Goal: Task Accomplishment & Management: Manage account settings

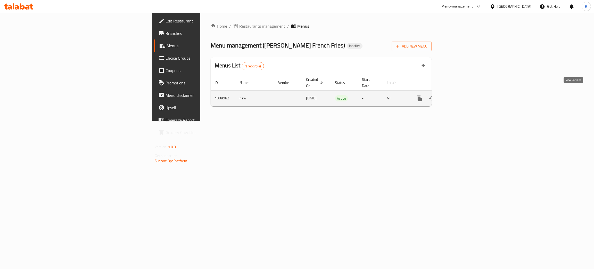
click at [460, 95] on icon "enhanced table" at bounding box center [456, 98] width 6 height 6
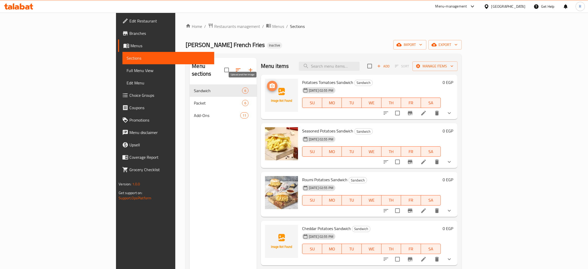
click at [270, 87] on icon "upload picture" at bounding box center [272, 85] width 5 height 5
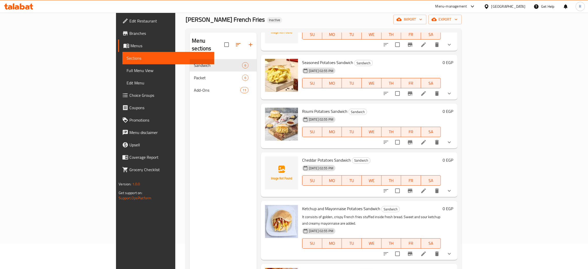
scroll to position [39, 0]
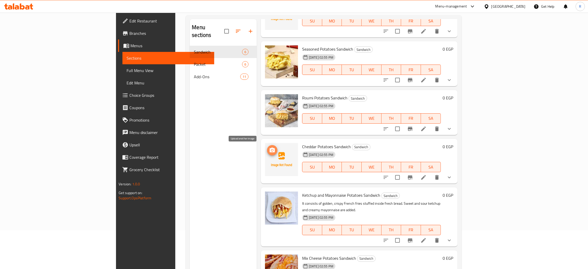
click at [270, 151] on icon "upload picture" at bounding box center [272, 149] width 5 height 5
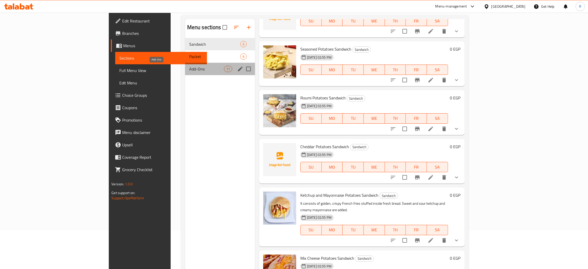
click at [189, 69] on span "Add-Ons" at bounding box center [206, 69] width 35 height 6
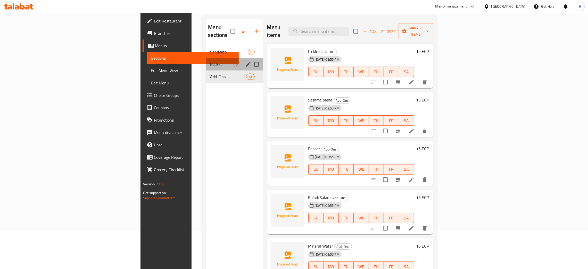
click at [206, 60] on div "Packet 6" at bounding box center [234, 64] width 57 height 12
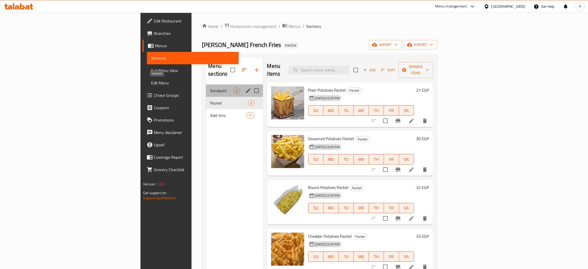
click at [210, 87] on span "Sandwich" at bounding box center [221, 90] width 23 height 6
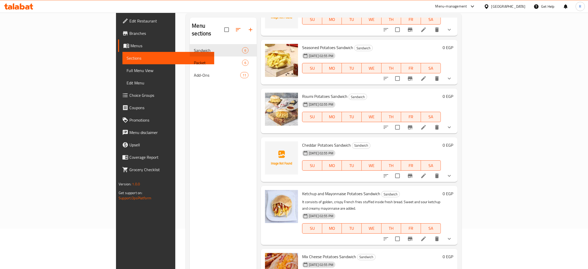
scroll to position [73, 0]
